Goal: Information Seeking & Learning: Find specific fact

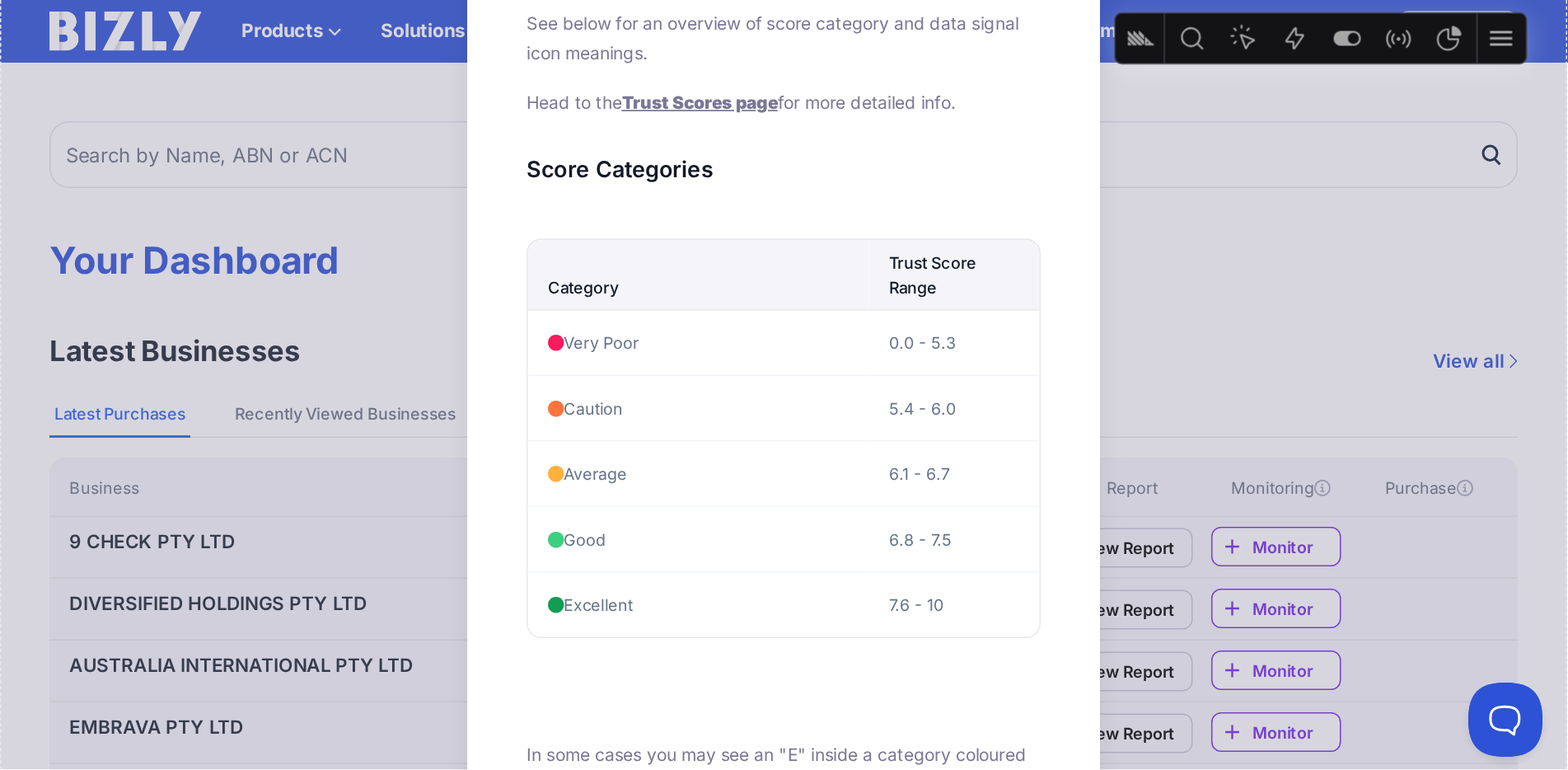
scroll to position [99, 0]
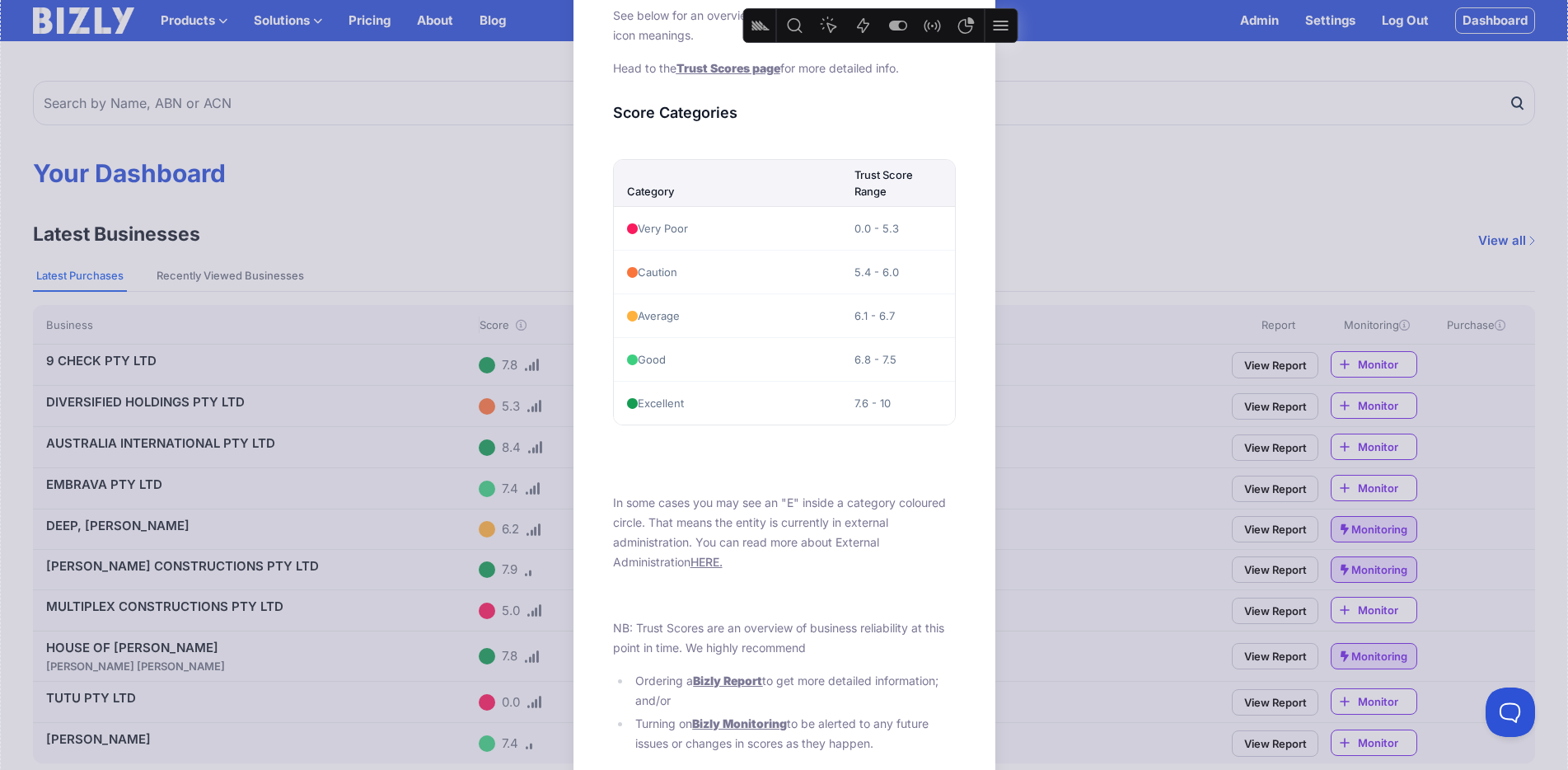
click at [414, 248] on div "About Scores See below for an overview of score category and data signal icon m…" at bounding box center [784, 632] width 1568 height 1460
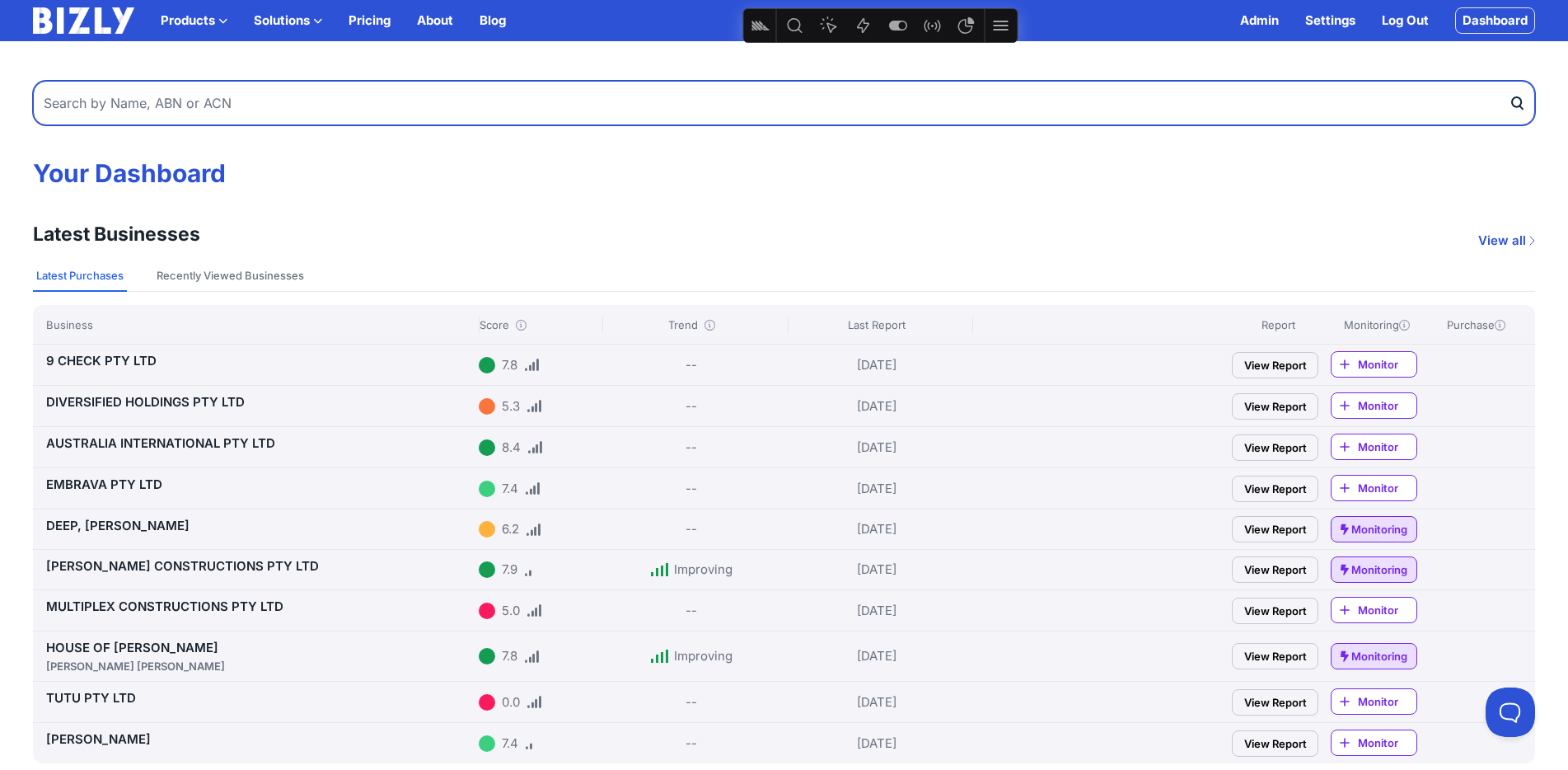
click at [292, 108] on input "text" at bounding box center [784, 102] width 1502 height 44
type input "25fifteen"
click at [1044, 80] on button "submit" at bounding box center [1521, 102] width 26 height 44
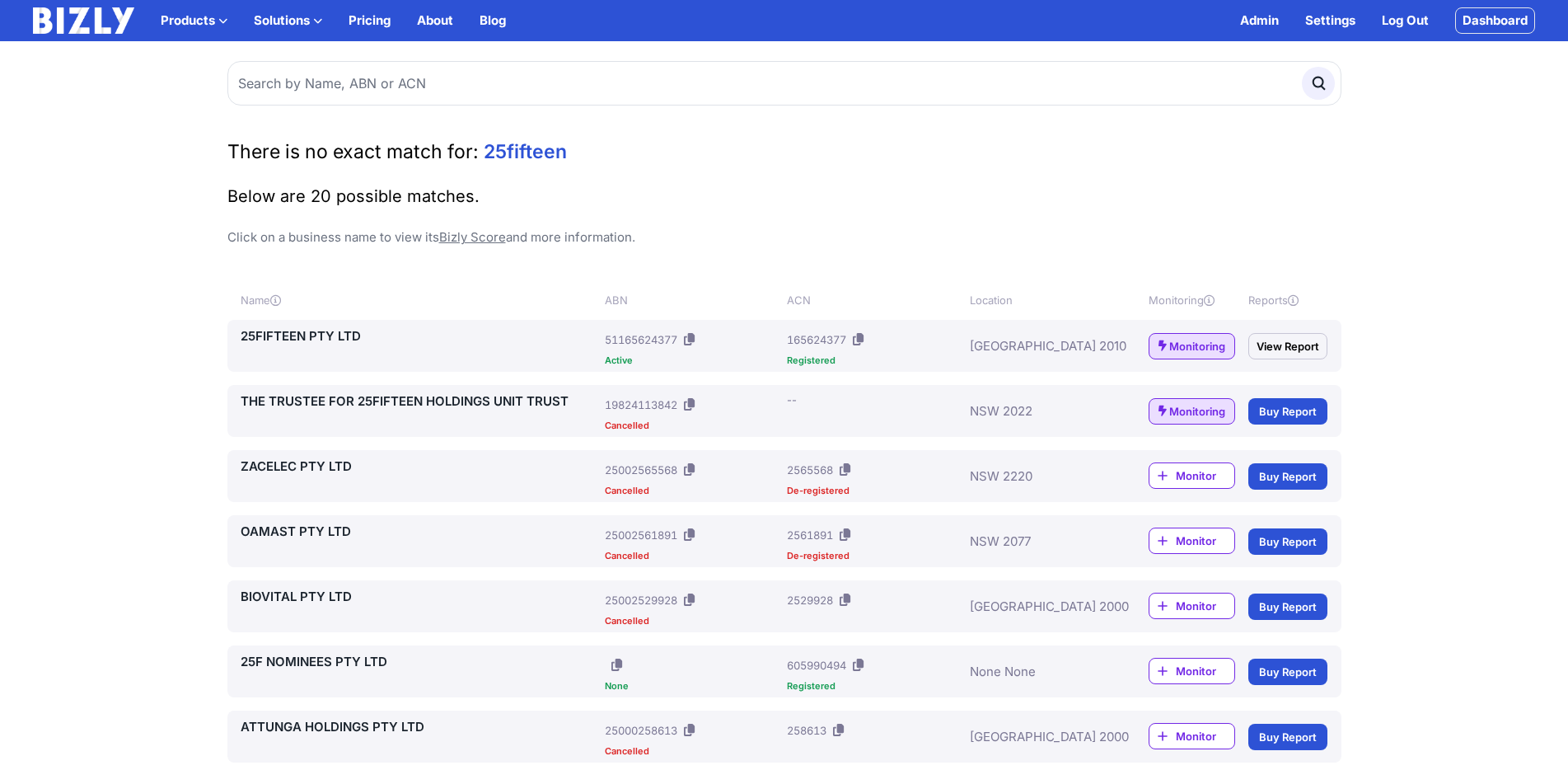
click at [301, 334] on link "25FIFTEEN PTY LTD" at bounding box center [419, 336] width 359 height 20
